Goal: Check status: Check status

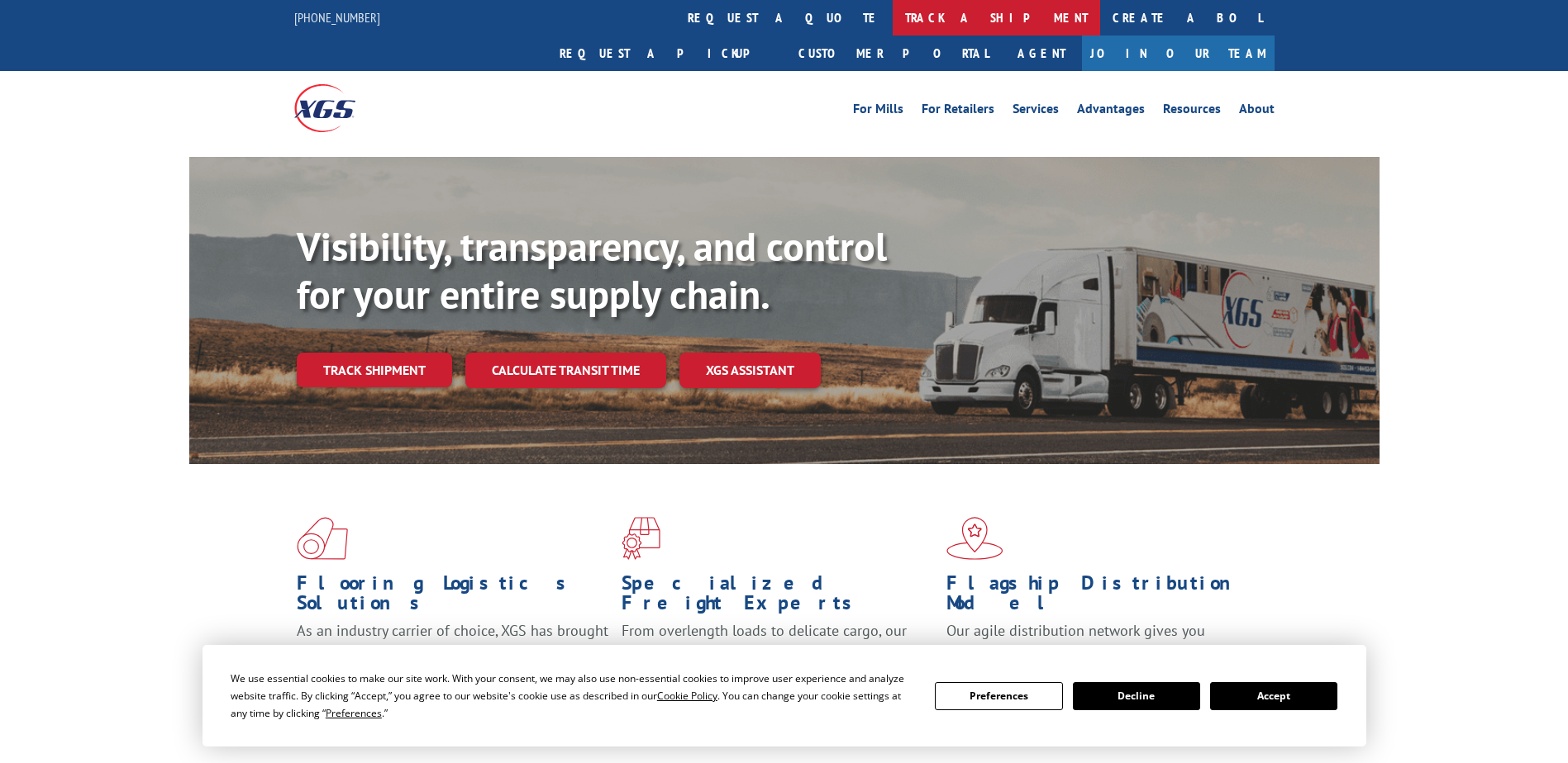
click at [892, 22] on link "track a shipment" at bounding box center [995, 17] width 207 height 36
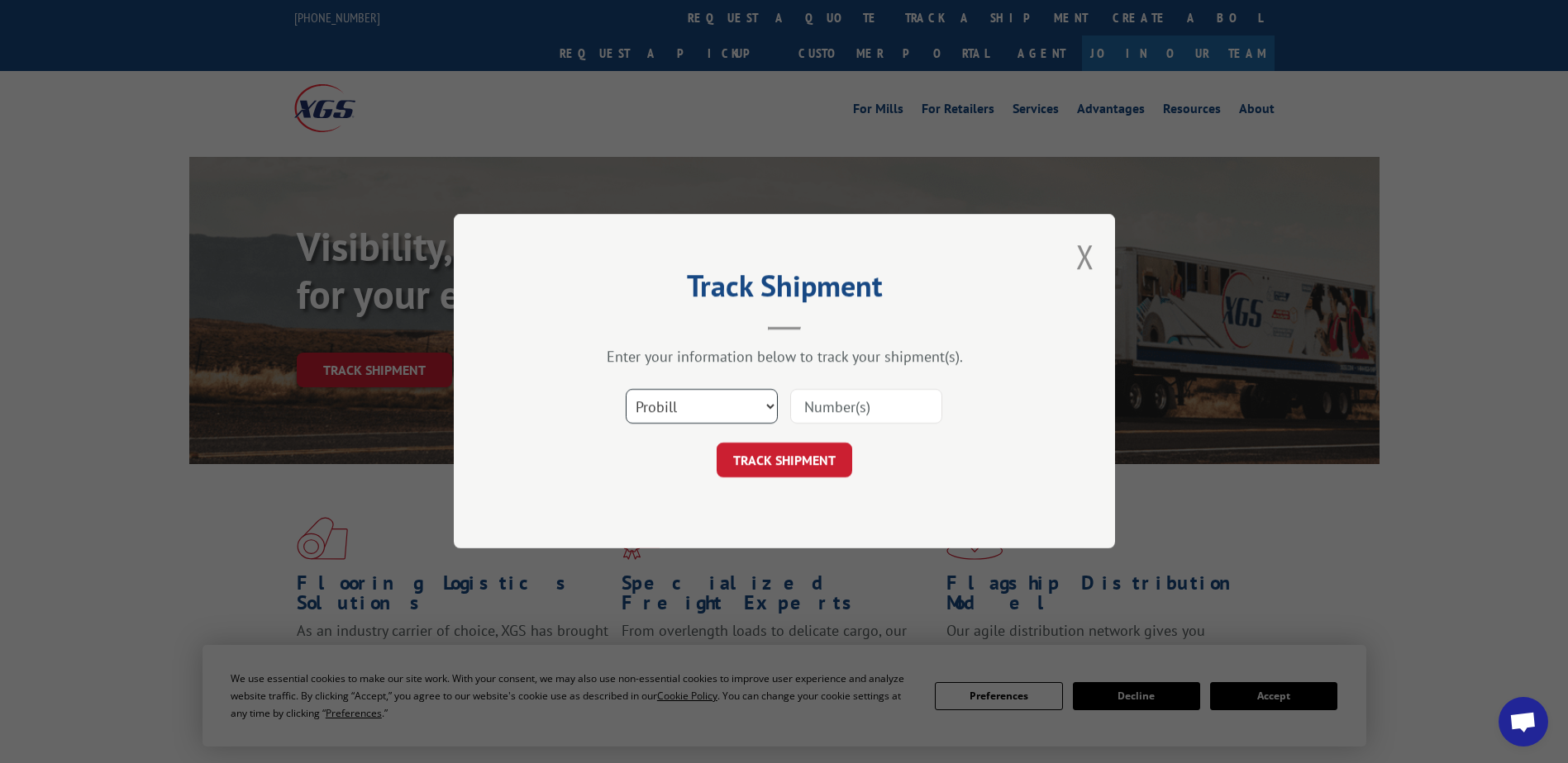
click at [701, 410] on select "Select category... Probill BOL PO" at bounding box center [702, 407] width 152 height 35
select select "bol"
click at [626, 390] on select "Select category... Probill BOL PO" at bounding box center [702, 407] width 152 height 35
click at [819, 409] on input at bounding box center [866, 407] width 152 height 35
paste input "2878701"
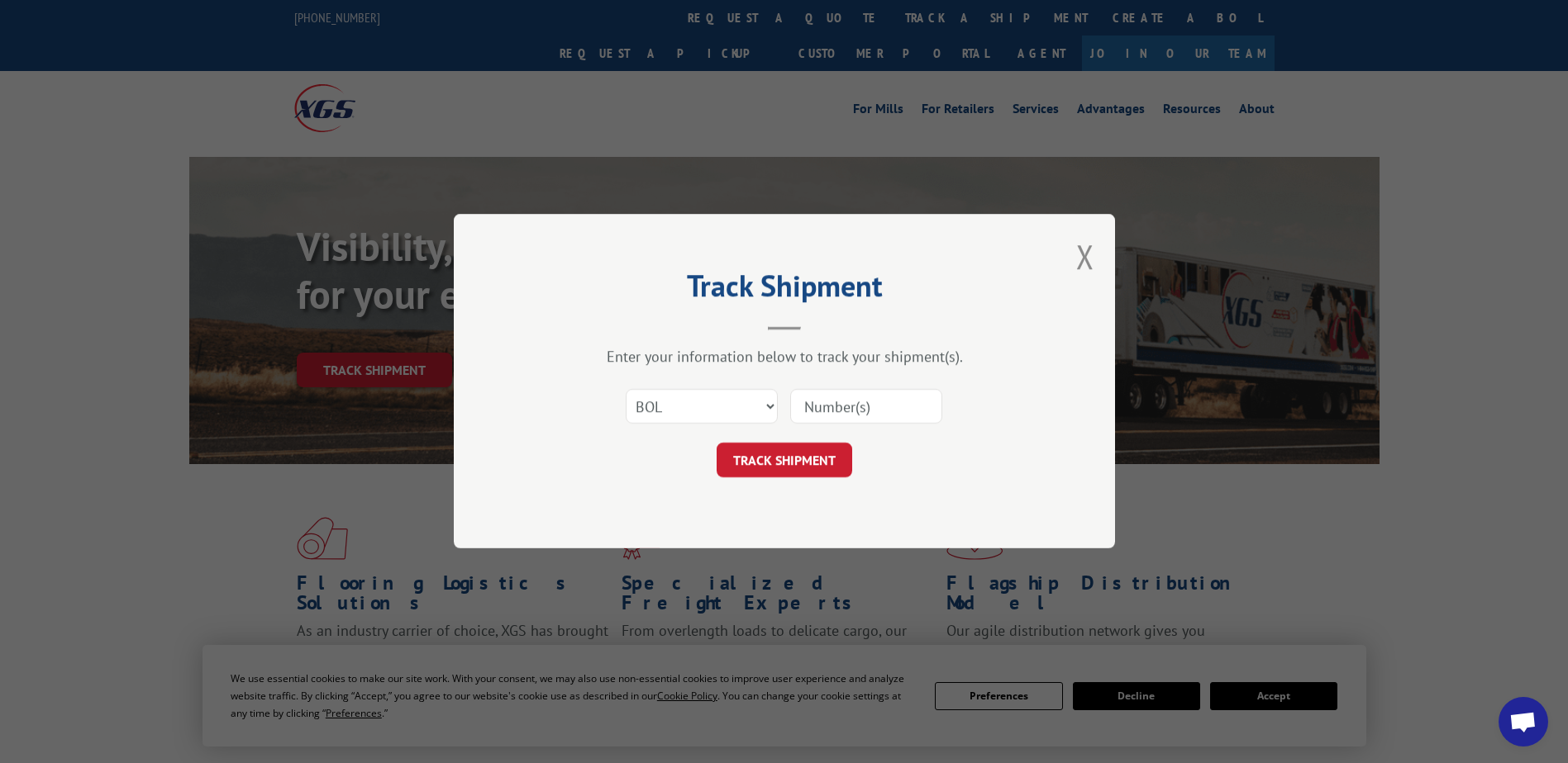
type input "2878701"
click button "TRACK SHIPMENT" at bounding box center [784, 461] width 136 height 35
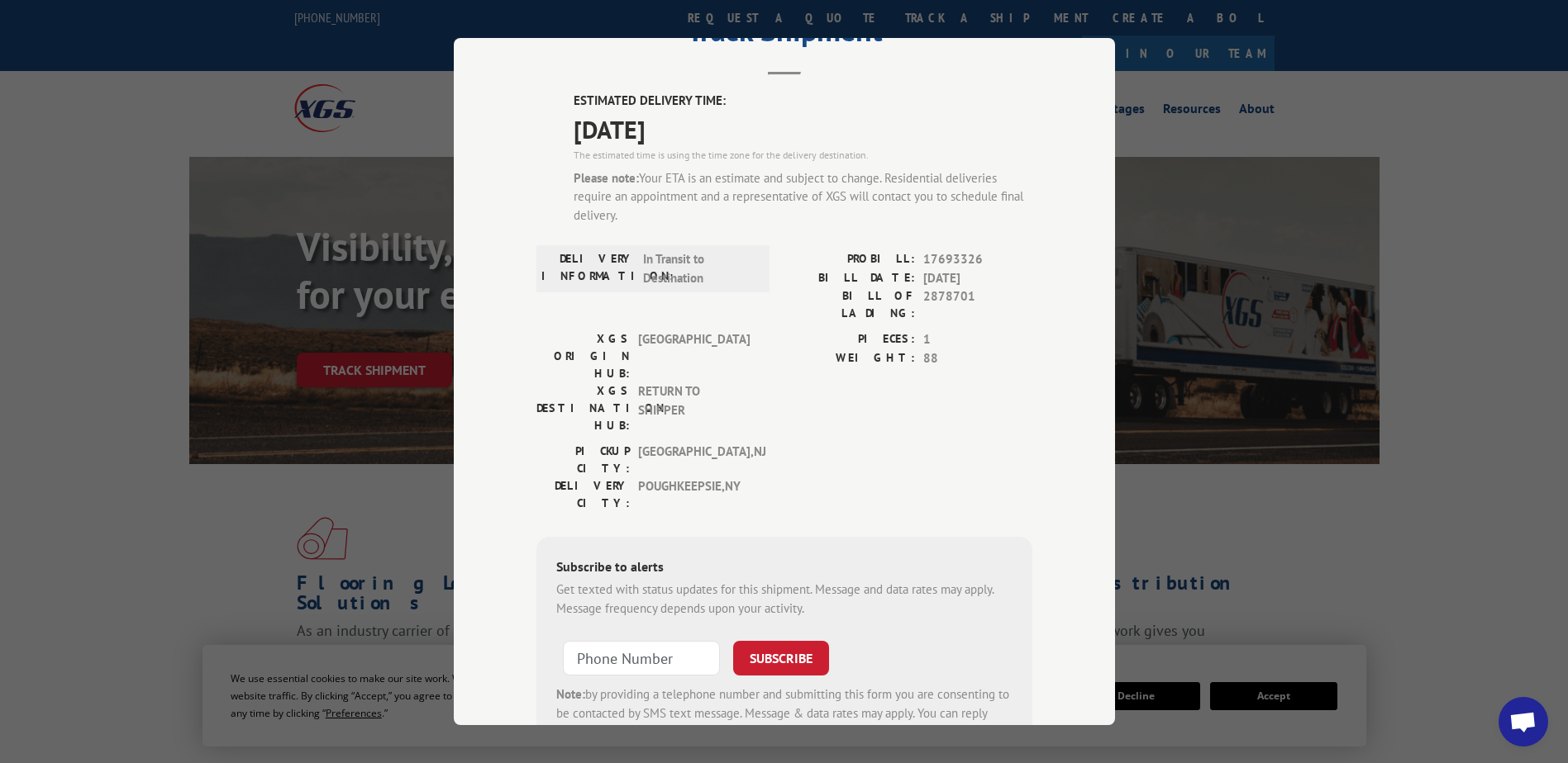
scroll to position [50, 0]
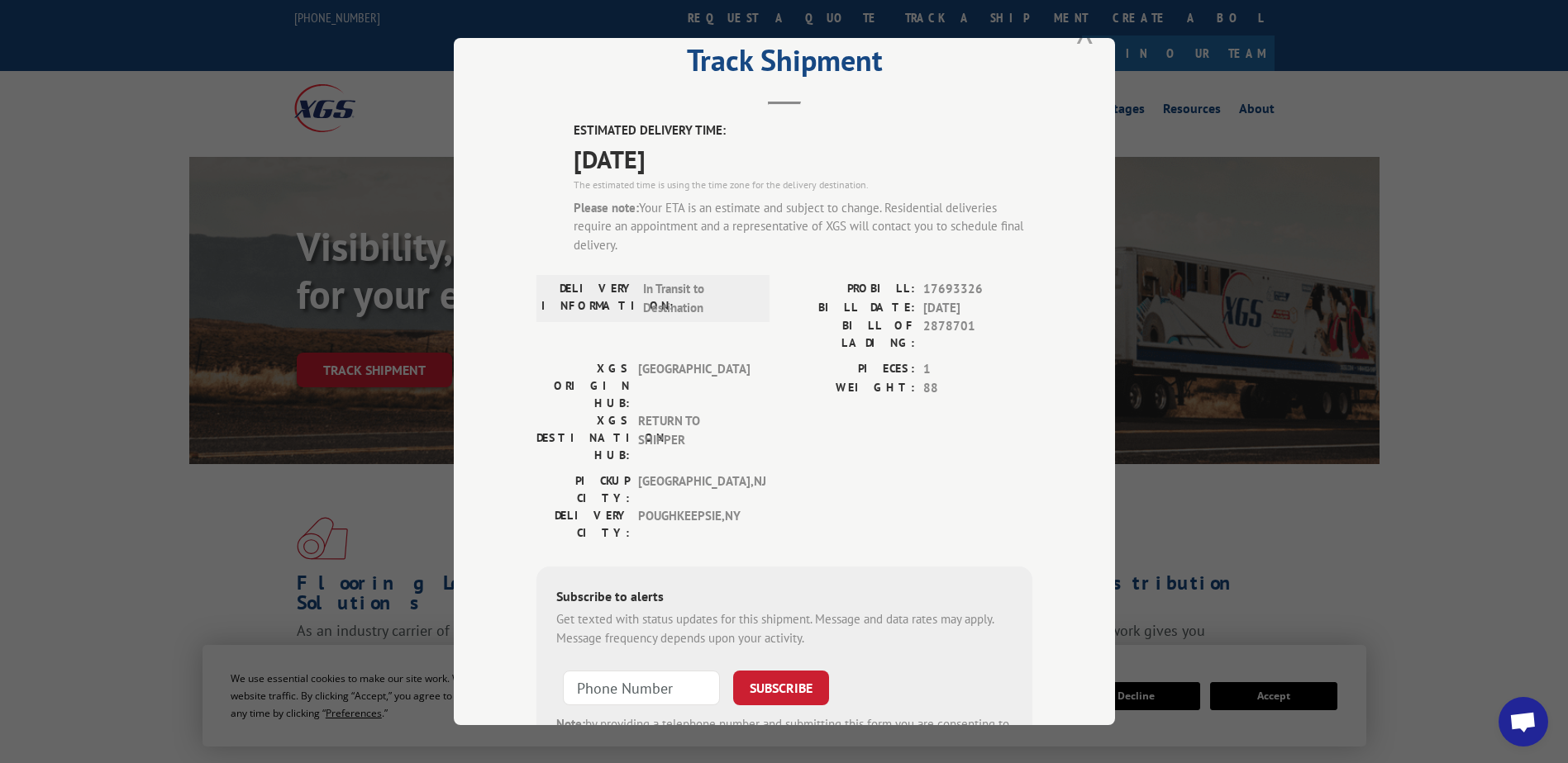
click at [1077, 38] on button "Close modal" at bounding box center [1085, 31] width 18 height 44
